Goal: Navigation & Orientation: Find specific page/section

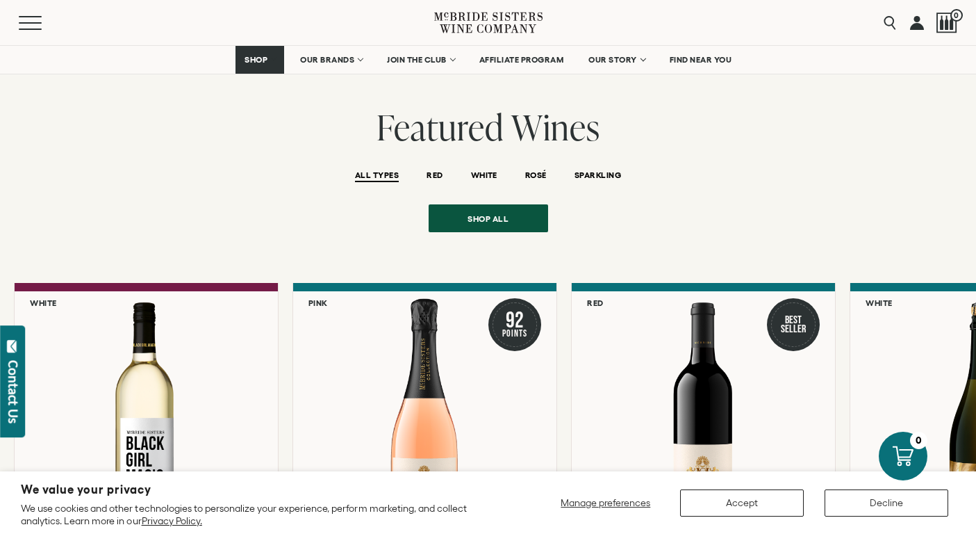
scroll to position [2855, 0]
click at [596, 170] on span "SPARKLING" at bounding box center [598, 176] width 47 height 12
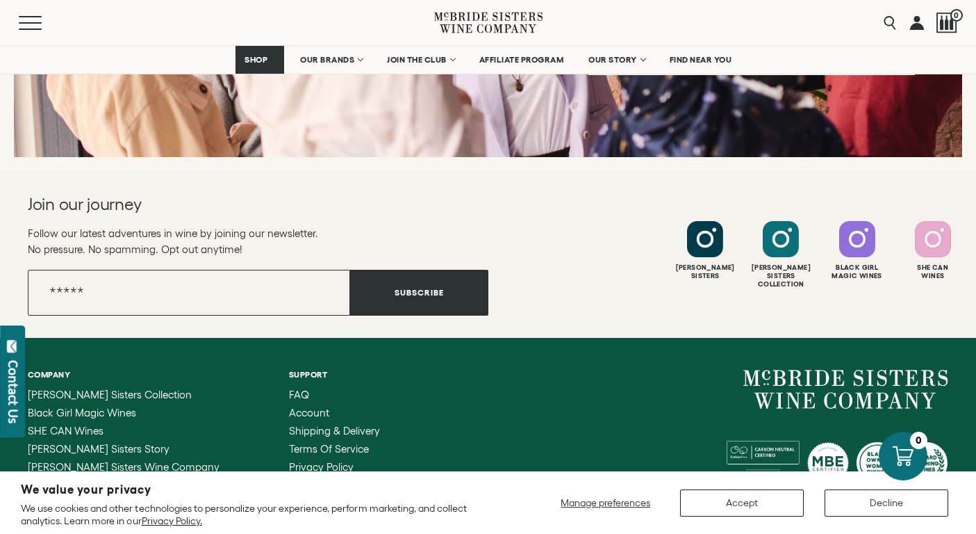
scroll to position [5206, 0]
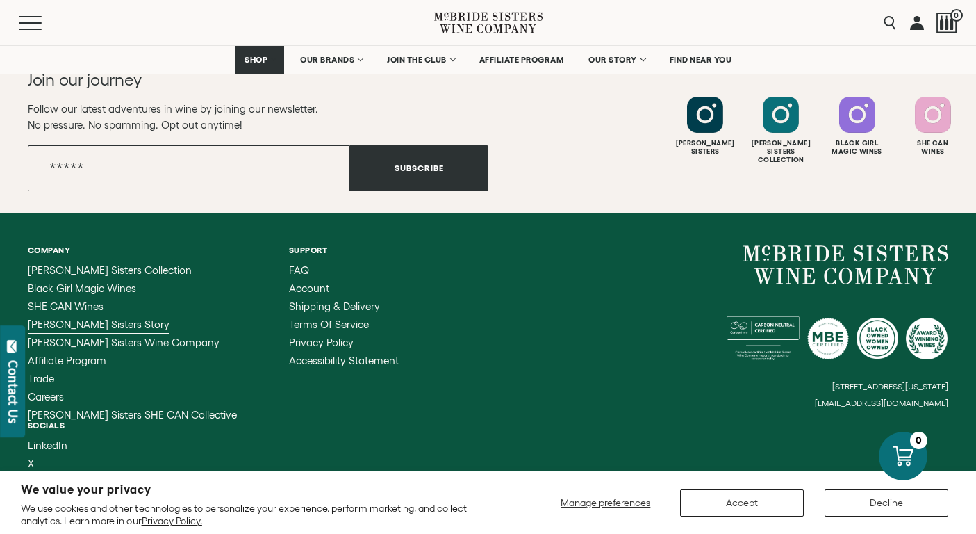
click at [72, 318] on span "[PERSON_NAME] Sisters Story" at bounding box center [99, 324] width 142 height 12
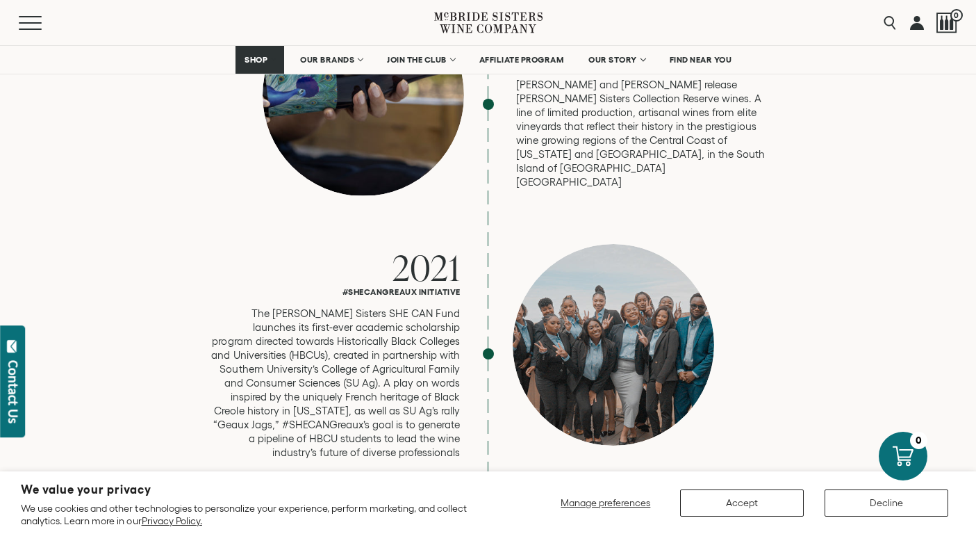
scroll to position [3483, 0]
